Goal: Find specific page/section: Find specific page/section

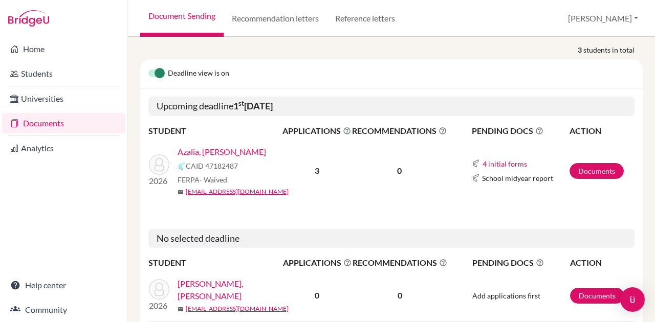
scroll to position [147, 0]
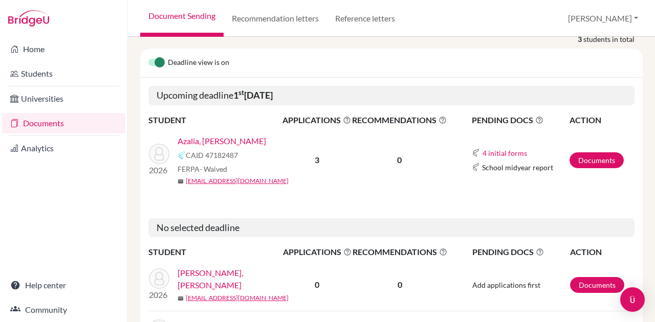
click at [228, 135] on link "Azalia, [PERSON_NAME]" at bounding box center [222, 141] width 89 height 12
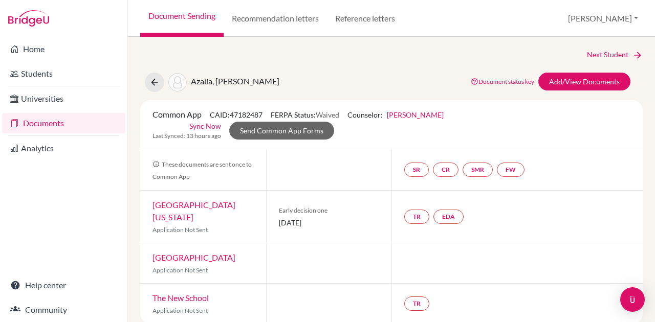
scroll to position [2, 0]
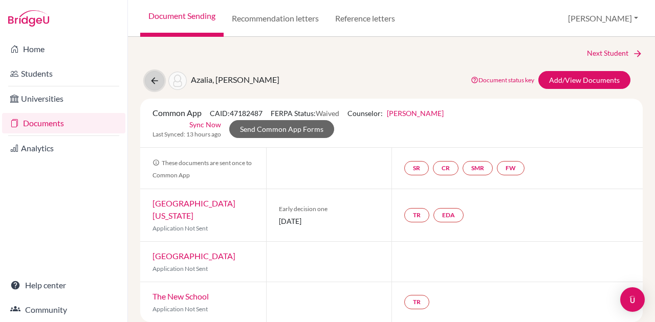
click at [153, 78] on icon at bounding box center [154, 81] width 10 height 10
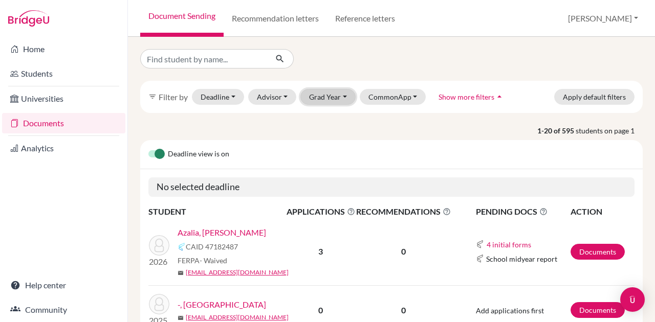
click at [336, 95] on button "Grad Year" at bounding box center [327, 97] width 55 height 16
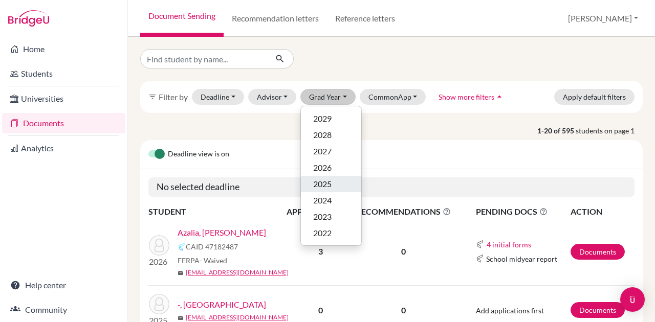
click at [337, 186] on div "2025" at bounding box center [331, 184] width 36 height 12
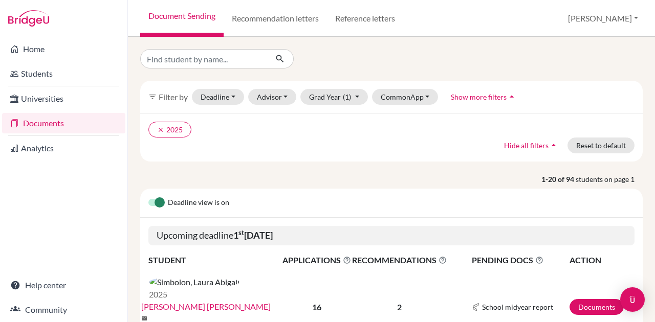
click at [223, 301] on link "Simbolon, Laura Abigail" at bounding box center [205, 307] width 129 height 12
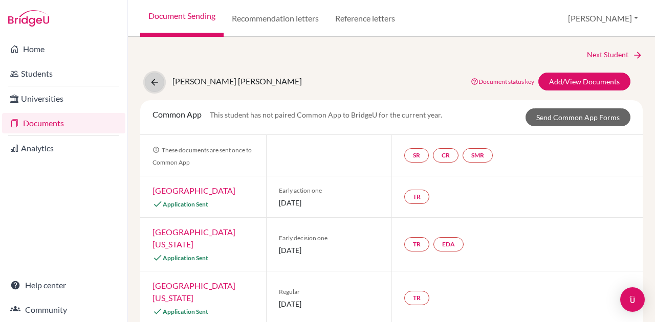
click at [153, 80] on icon at bounding box center [154, 82] width 10 height 10
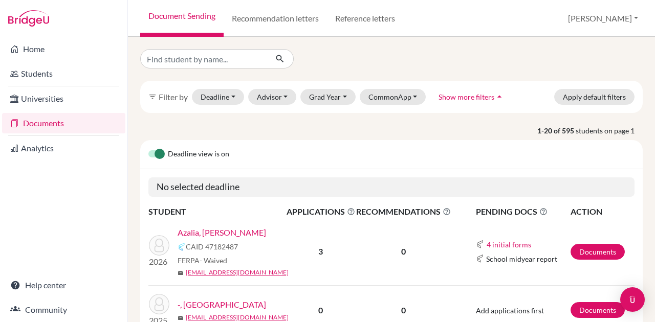
click at [326, 87] on div "filter_list Filter by Deadline - Select a date range Or double click for a sing…" at bounding box center [391, 97] width 502 height 32
click at [327, 99] on button "Grad Year" at bounding box center [327, 97] width 55 height 16
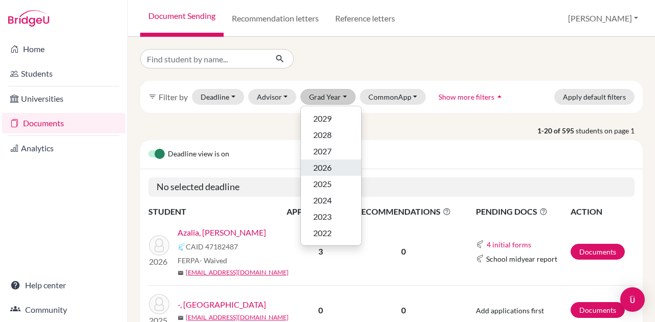
click at [347, 170] on div "2026" at bounding box center [331, 168] width 36 height 12
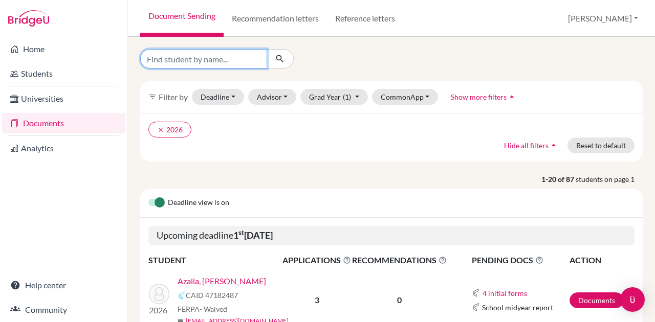
click at [226, 63] on input "Find student by name..." at bounding box center [203, 58] width 127 height 19
type input "keenan"
click button "submit" at bounding box center [280, 58] width 27 height 19
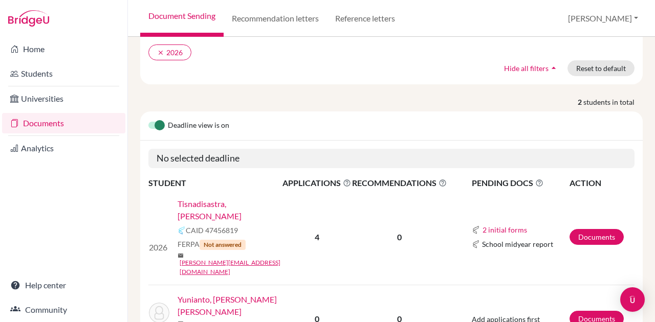
scroll to position [85, 0]
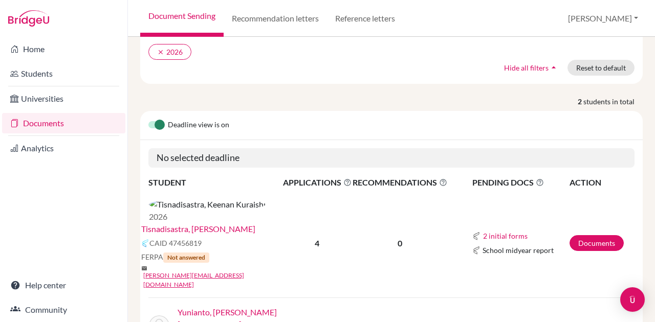
click at [255, 223] on link "Tisnadisastra, [PERSON_NAME]" at bounding box center [198, 229] width 114 height 12
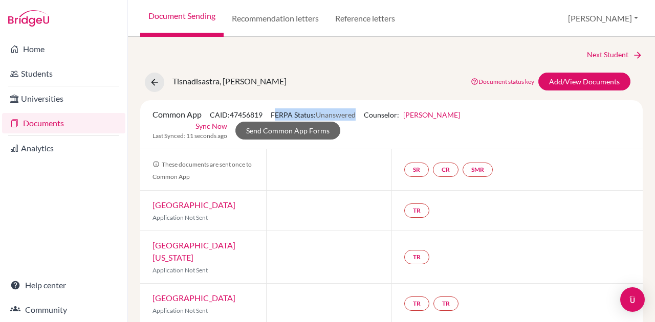
drag, startPoint x: 277, startPoint y: 113, endPoint x: 360, endPoint y: 117, distance: 83.5
click at [356, 117] on span "FERPA Status: Unanswered" at bounding box center [313, 115] width 85 height 9
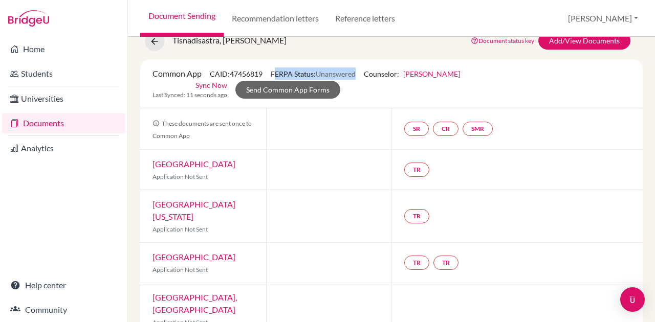
scroll to position [54, 0]
